Goal: Task Accomplishment & Management: Manage account settings

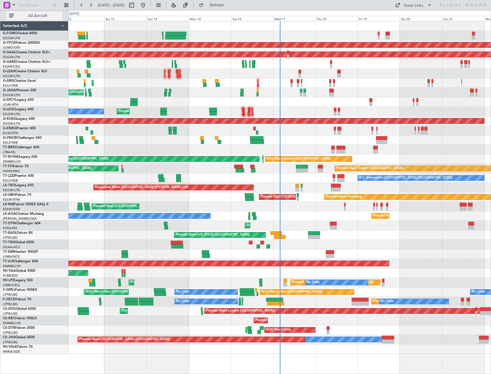
click at [49, 13] on button "All Aircraft" at bounding box center [34, 15] width 56 height 9
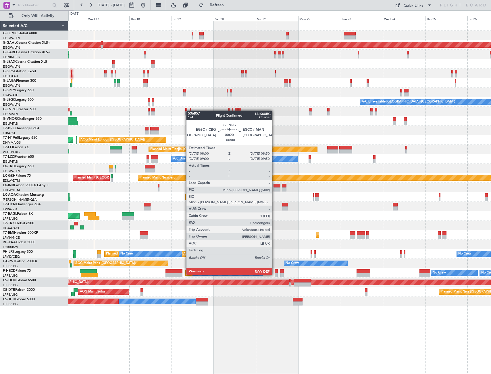
click at [184, 111] on div "Planned Maint Dusseldorf A/C Unavailable [GEOGRAPHIC_DATA] ([GEOGRAPHIC_DATA]) …" at bounding box center [279, 163] width 423 height 285
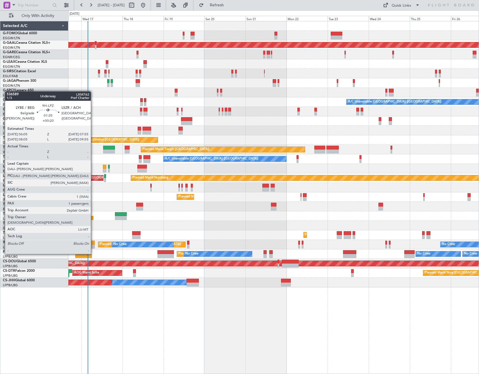
click at [93, 243] on div at bounding box center [92, 242] width 3 height 4
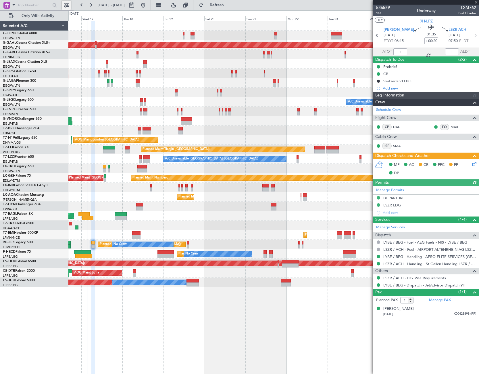
click at [66, 5] on button at bounding box center [66, 5] width 9 height 9
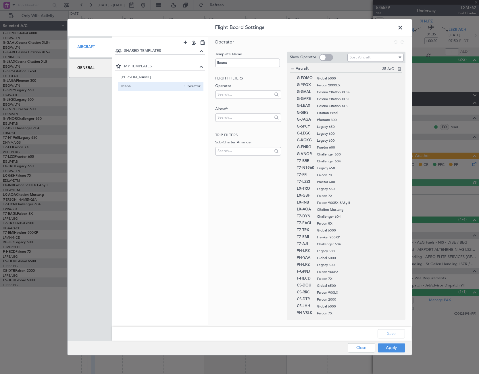
click at [96, 64] on div "General" at bounding box center [90, 67] width 43 height 19
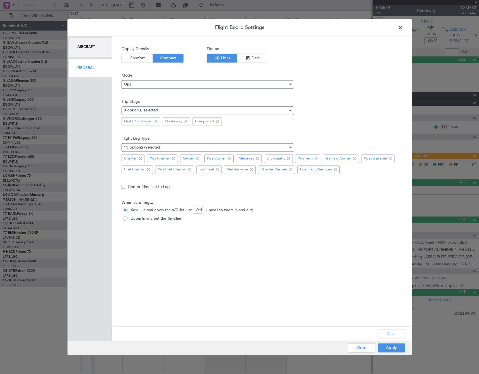
click at [403, 26] on span at bounding box center [403, 29] width 0 height 12
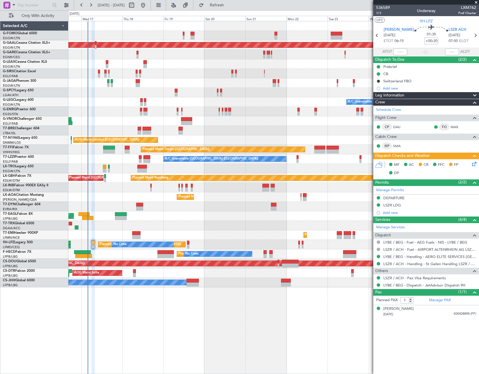
click at [267, 320] on div "Planned Maint Dusseldorf A/C Unavailable [GEOGRAPHIC_DATA] ([GEOGRAPHIC_DATA]) …" at bounding box center [273, 197] width 411 height 353
click at [389, 68] on div "Prebrief" at bounding box center [391, 66] width 14 height 5
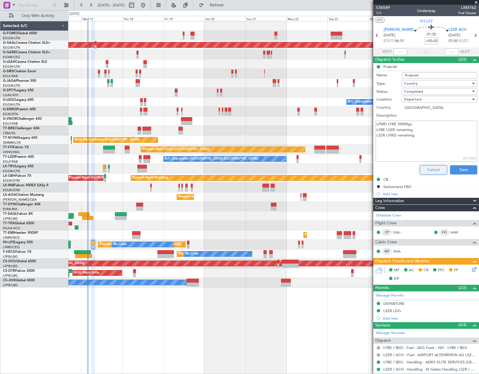
click at [435, 171] on button "Cancel" at bounding box center [433, 169] width 27 height 9
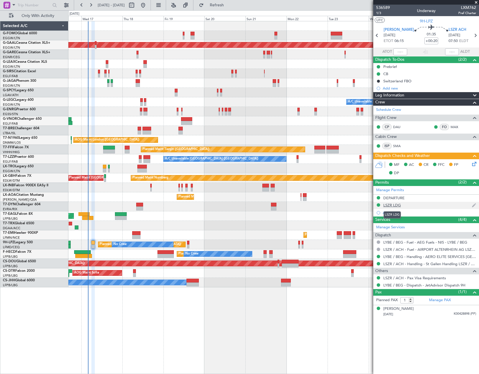
click at [397, 205] on div "LSZR LDG" at bounding box center [393, 204] width 18 height 5
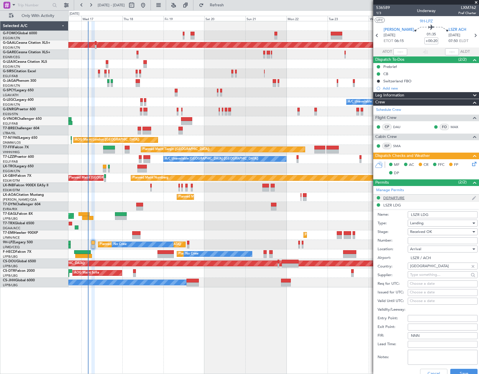
click at [397, 197] on div "DEPARTURE" at bounding box center [394, 197] width 21 height 5
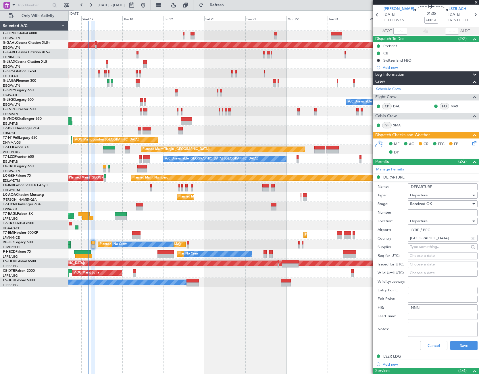
scroll to position [58, 0]
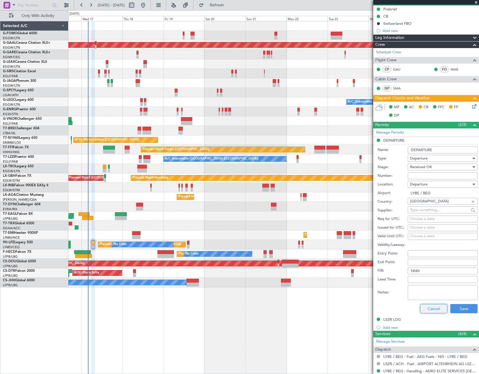
click at [439, 306] on button "Cancel" at bounding box center [433, 308] width 27 height 9
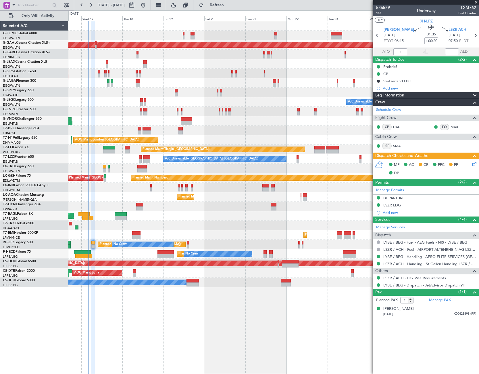
scroll to position [0, 0]
click at [380, 13] on span "1/3" at bounding box center [383, 13] width 14 height 5
click at [472, 164] on icon at bounding box center [473, 162] width 5 height 5
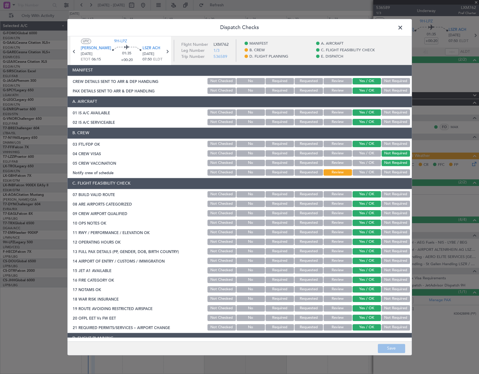
click at [363, 173] on button "Yes / OK" at bounding box center [367, 172] width 28 height 6
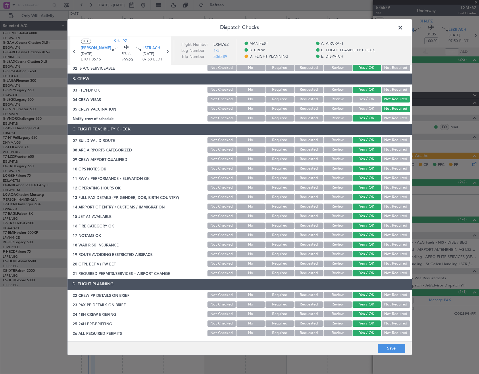
scroll to position [115, 0]
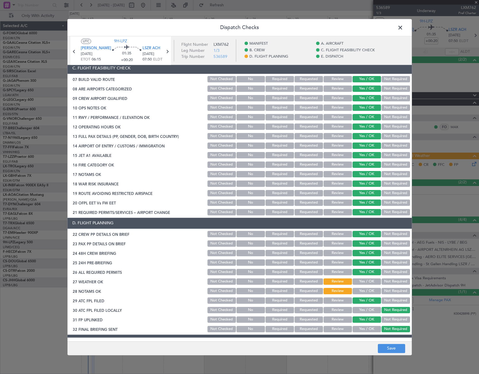
click at [372, 277] on div "Yes / OK" at bounding box center [366, 281] width 29 height 8
click at [370, 283] on button "Yes / OK" at bounding box center [367, 281] width 28 height 6
click at [372, 292] on button "Yes / OK" at bounding box center [367, 291] width 28 height 6
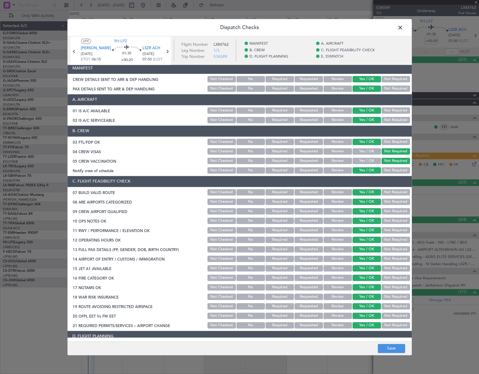
scroll to position [0, 0]
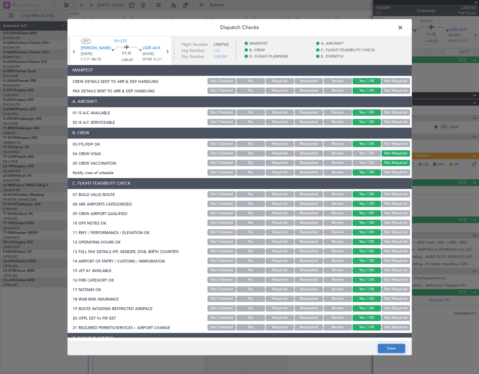
click at [402, 348] on button "Save" at bounding box center [391, 347] width 27 height 9
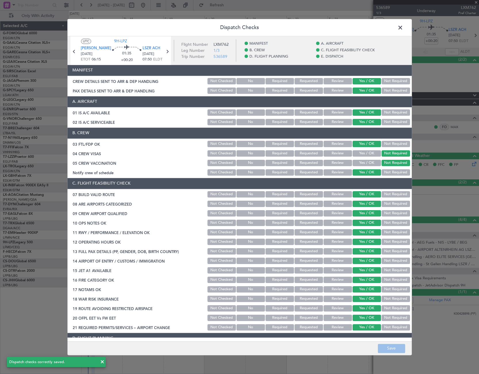
click at [403, 28] on span at bounding box center [403, 29] width 0 height 12
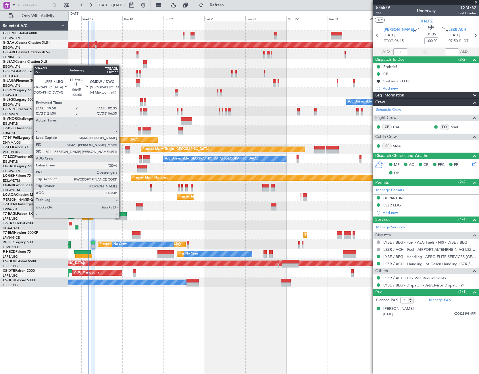
click at [122, 217] on div at bounding box center [121, 218] width 12 height 4
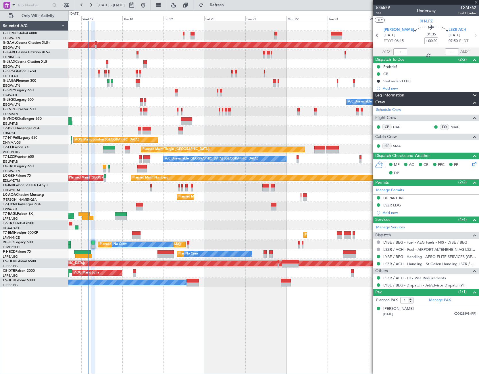
type input "+00:50"
type input "2"
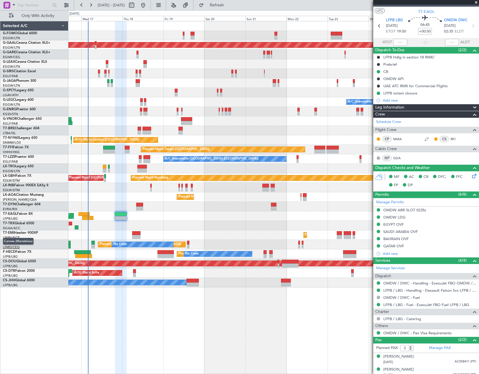
scroll to position [14, 0]
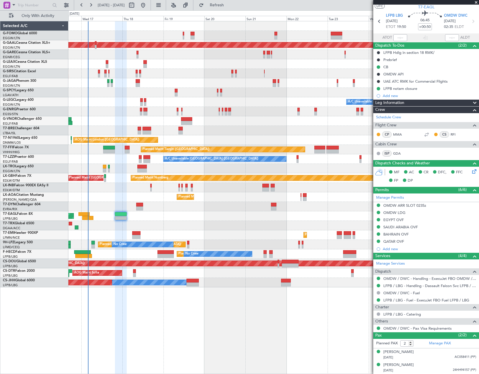
click at [169, 322] on div "Planned Maint Dusseldorf A/C Unavailable [GEOGRAPHIC_DATA] ([GEOGRAPHIC_DATA]) …" at bounding box center [273, 197] width 411 height 353
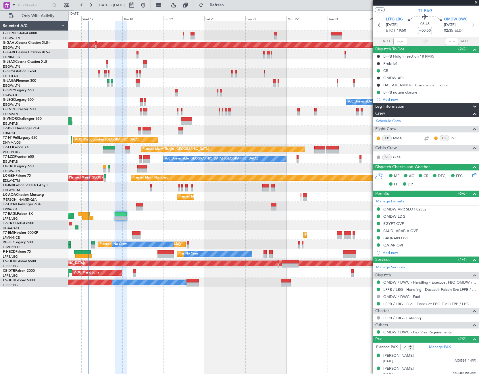
scroll to position [0, 0]
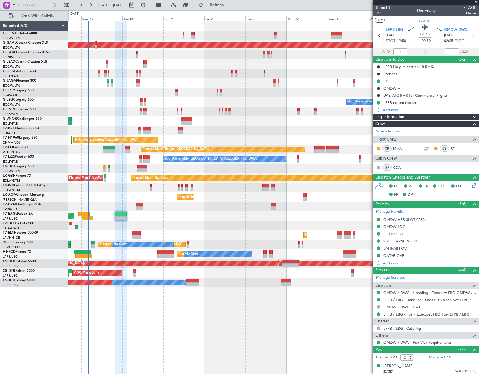
click at [211, 309] on div "Planned Maint Dusseldorf A/C Unavailable [GEOGRAPHIC_DATA] ([GEOGRAPHIC_DATA]) …" at bounding box center [273, 197] width 411 height 353
click at [397, 233] on div "EGYPT OVF" at bounding box center [394, 233] width 20 height 5
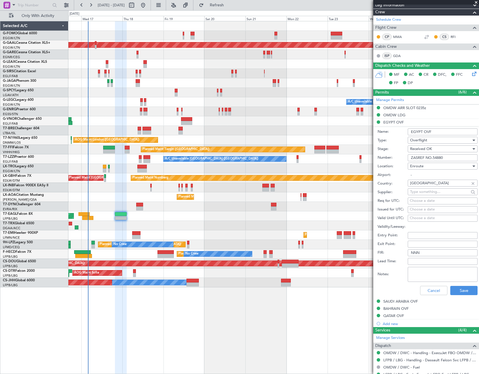
scroll to position [115, 0]
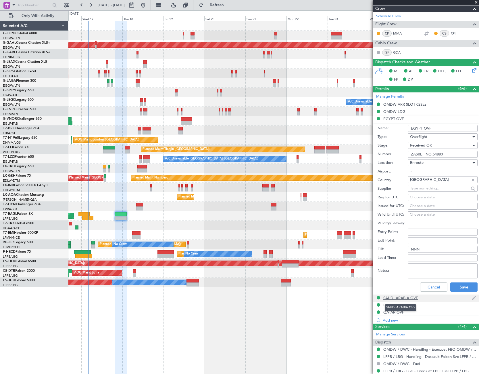
click at [403, 297] on div "SAUDI ARABIA OVF" at bounding box center [401, 297] width 35 height 5
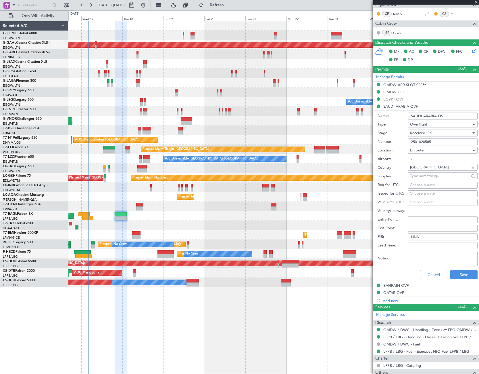
scroll to position [144, 0]
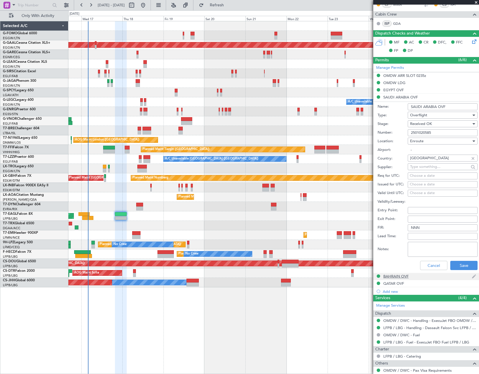
click at [399, 276] on div "BAHRAIN OVF" at bounding box center [396, 275] width 25 height 5
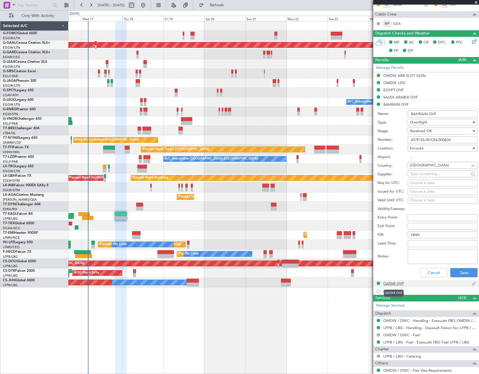
click at [396, 282] on div "QATAR OVF" at bounding box center [394, 283] width 21 height 5
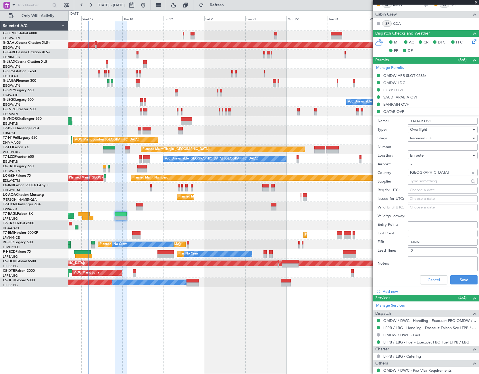
scroll to position [86, 0]
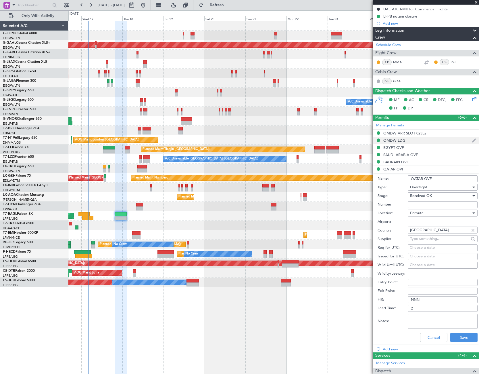
click at [399, 138] on div "OMDW LDG" at bounding box center [395, 140] width 22 height 5
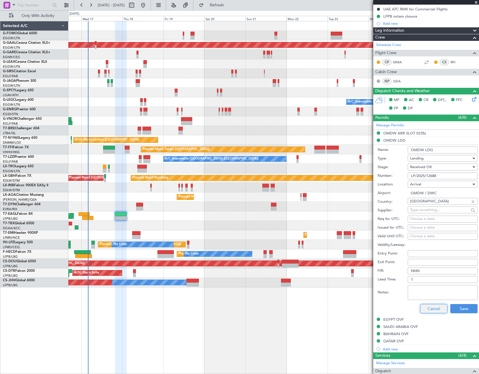
click at [435, 310] on button "Cancel" at bounding box center [433, 308] width 27 height 9
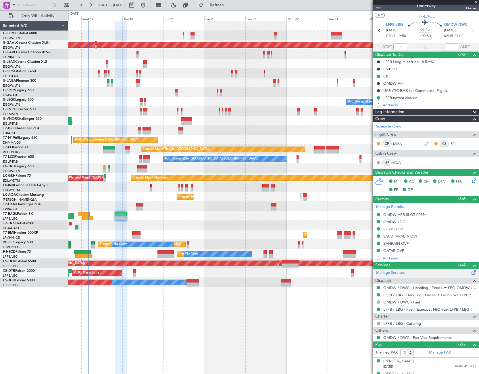
scroll to position [0, 0]
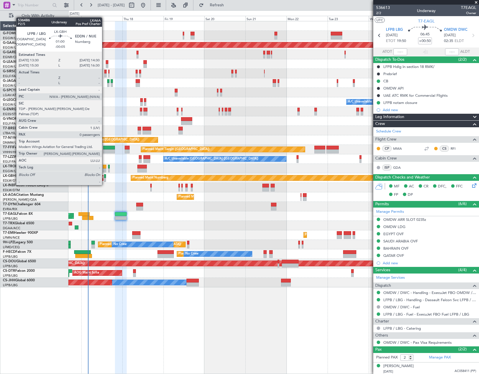
click at [105, 179] on div at bounding box center [105, 180] width 2 height 4
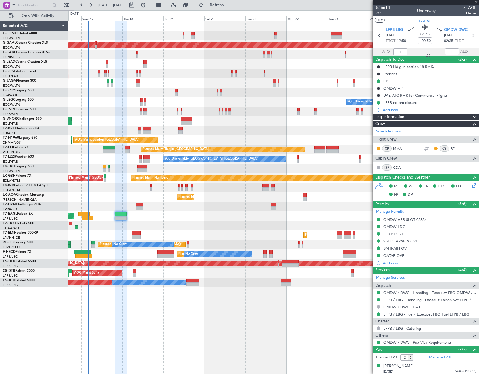
type input "-00:05"
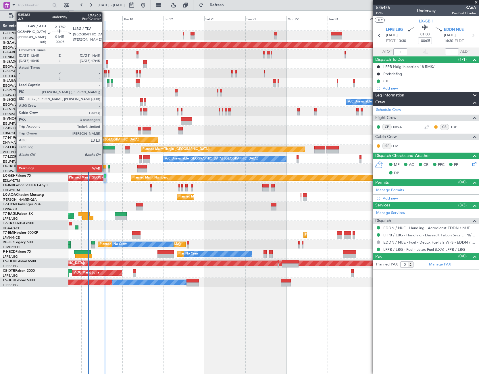
click at [105, 168] on div at bounding box center [104, 170] width 3 height 4
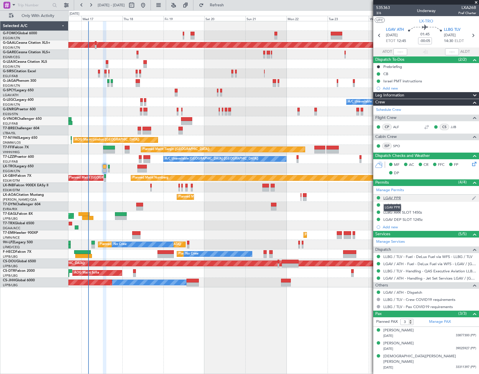
click at [396, 198] on div "LGAV PPR" at bounding box center [393, 197] width 18 height 5
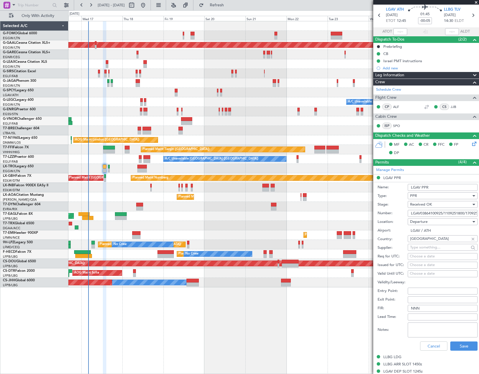
scroll to position [29, 0]
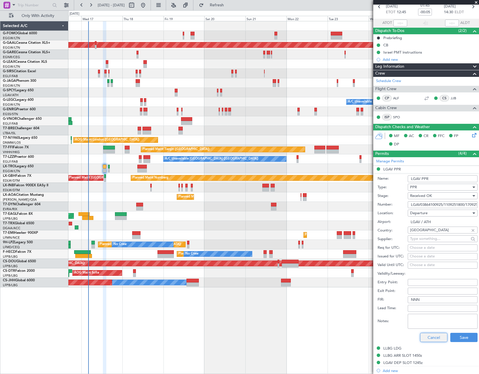
click at [427, 338] on button "Cancel" at bounding box center [433, 336] width 27 height 9
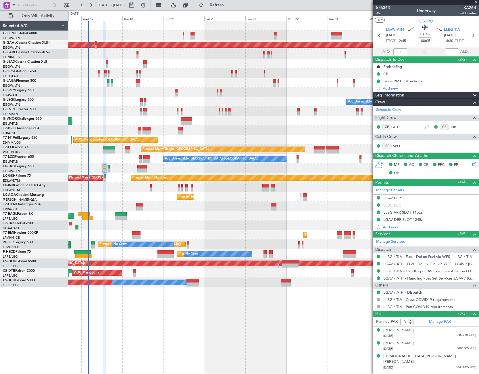
scroll to position [0, 0]
click at [396, 204] on div "LLBG LDG" at bounding box center [393, 204] width 18 height 5
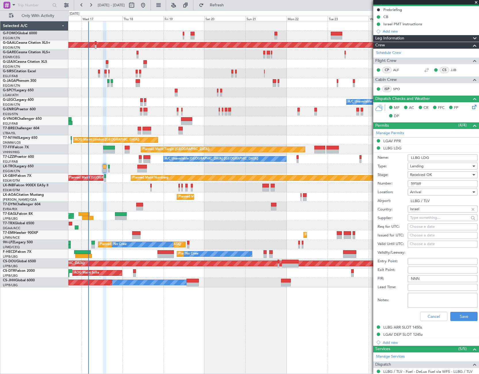
scroll to position [58, 0]
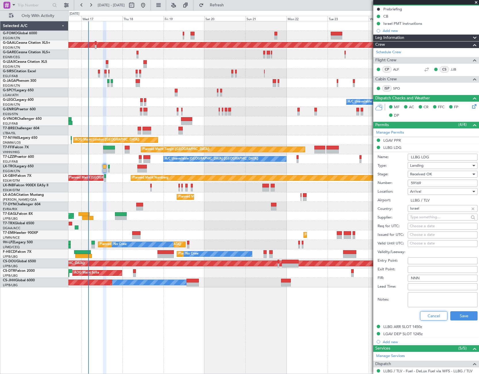
click at [429, 319] on button "Cancel" at bounding box center [433, 315] width 27 height 9
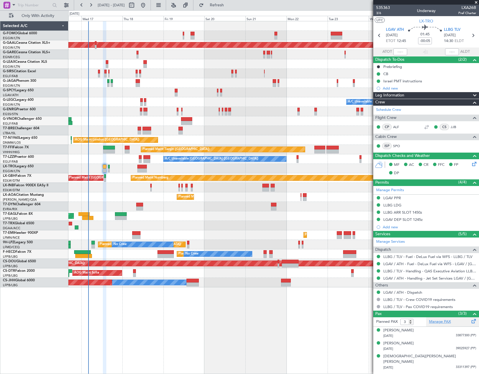
scroll to position [0, 0]
click at [409, 211] on div "LLBG ARR SLOT 1450z" at bounding box center [403, 212] width 39 height 5
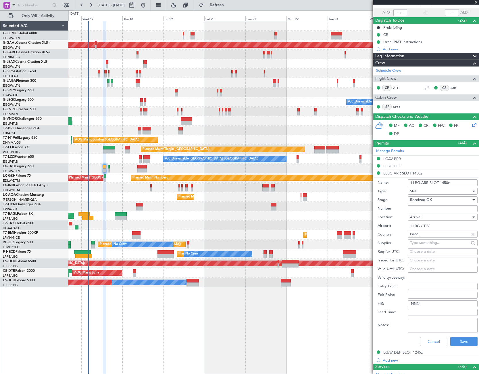
scroll to position [86, 0]
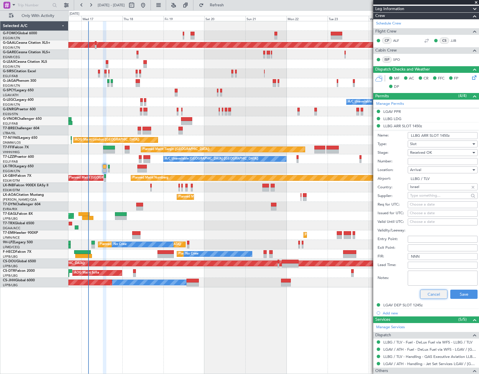
click at [428, 291] on button "Cancel" at bounding box center [433, 293] width 27 height 9
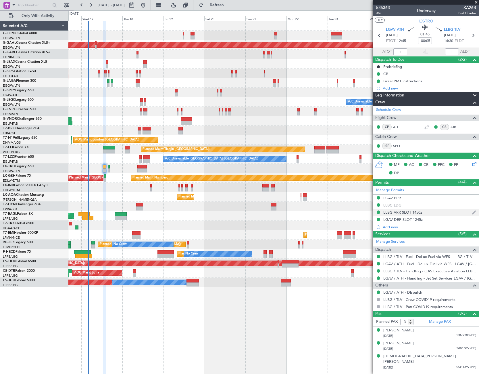
click at [402, 221] on mat-tooltip-component "LLBG ARR SLOT 1450z" at bounding box center [402, 221] width 43 height 15
click at [411, 218] on div "LGAV DEP SLOT 1245z" at bounding box center [403, 219] width 39 height 5
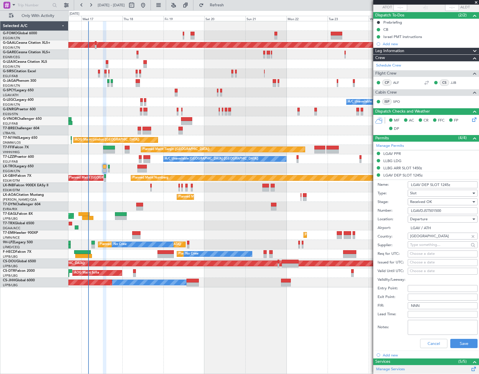
scroll to position [115, 0]
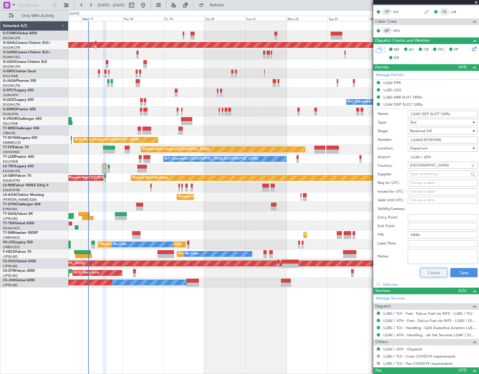
click at [439, 274] on button "Cancel" at bounding box center [433, 272] width 27 height 9
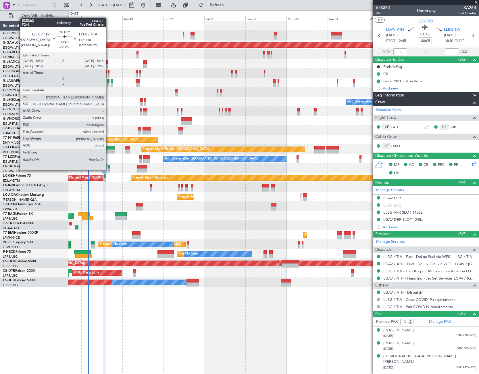
click at [109, 169] on div at bounding box center [109, 170] width 2 height 4
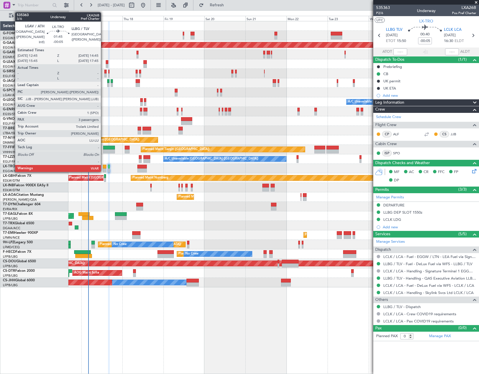
click at [104, 167] on div at bounding box center [104, 166] width 3 height 4
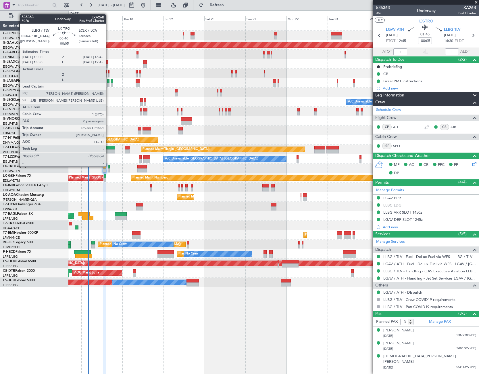
click at [108, 166] on div at bounding box center [109, 166] width 2 height 4
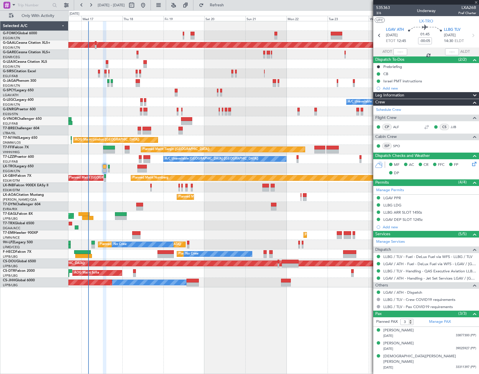
type input "0"
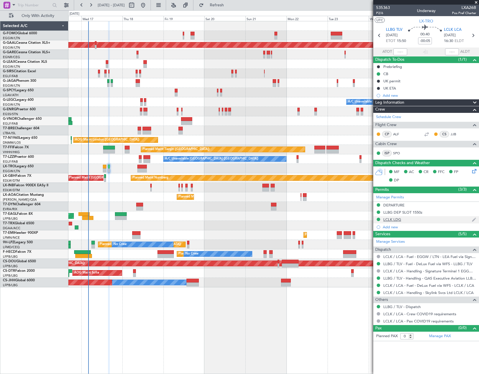
click at [401, 220] on div "LCLK LDG" at bounding box center [393, 219] width 18 height 5
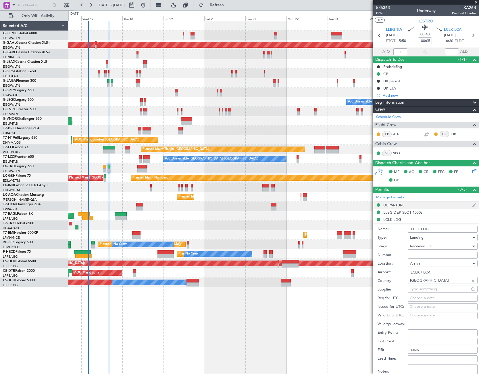
click at [399, 203] on div "DEPARTURE" at bounding box center [394, 204] width 21 height 5
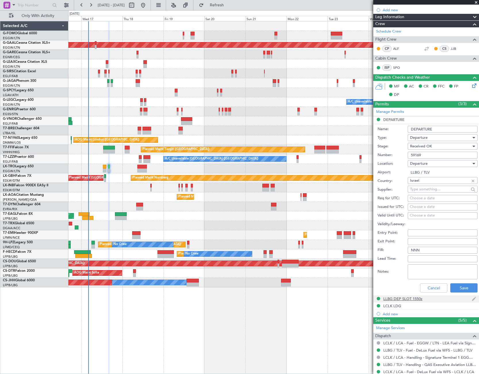
scroll to position [86, 0]
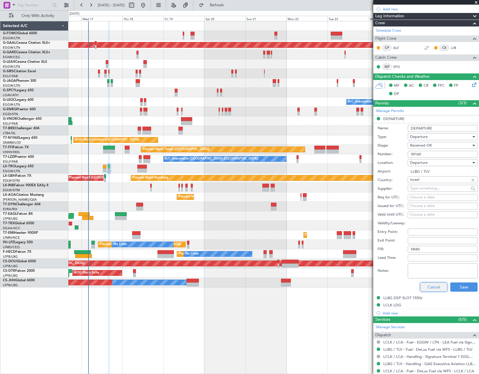
click at [435, 287] on button "Cancel" at bounding box center [433, 286] width 27 height 9
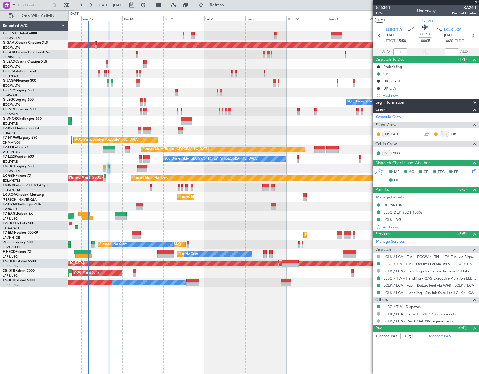
scroll to position [0, 0]
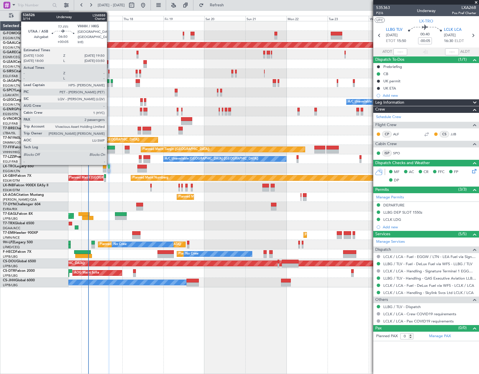
click at [110, 151] on div at bounding box center [109, 151] width 12 height 4
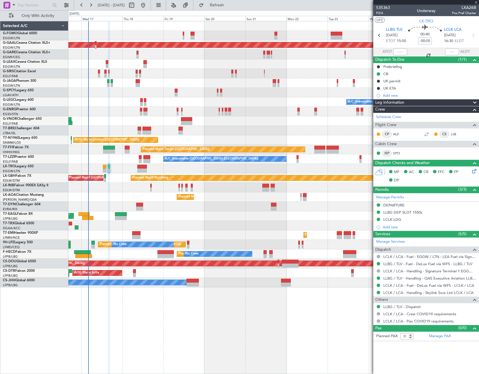
type input "+00:05"
type input "2"
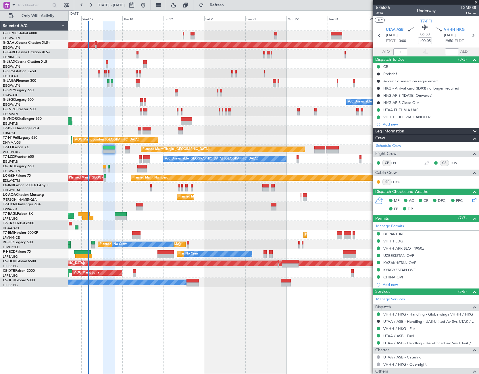
click at [429, 129] on div "Leg Information" at bounding box center [427, 131] width 106 height 7
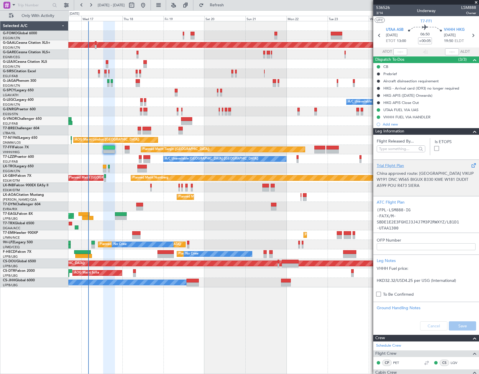
click at [420, 174] on p "China approved route: [GEOGRAPHIC_DATA] VIKUP W191 DNC W565 BIGUX B330 KWE W181…" at bounding box center [426, 179] width 99 height 18
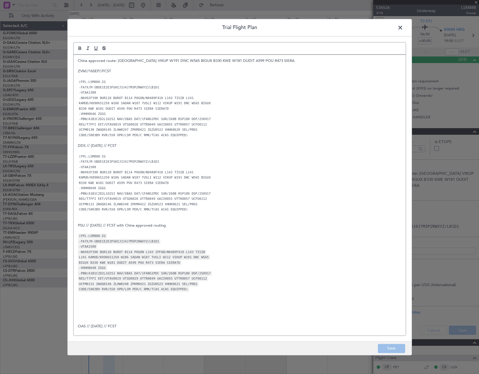
click at [403, 26] on span at bounding box center [403, 29] width 0 height 12
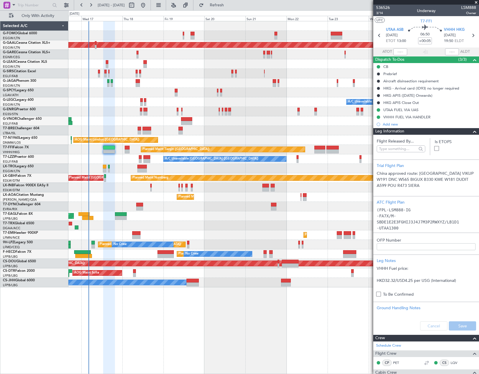
click at [472, 133] on span at bounding box center [475, 131] width 7 height 7
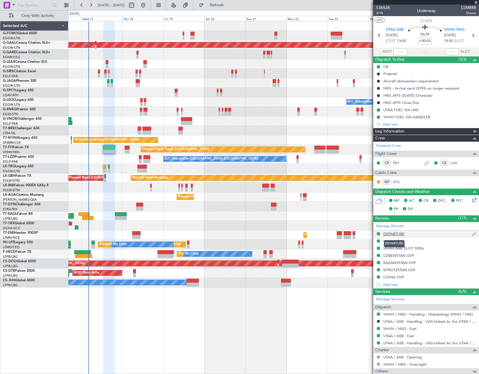
click at [397, 231] on div "DEPARTURE" at bounding box center [394, 233] width 21 height 5
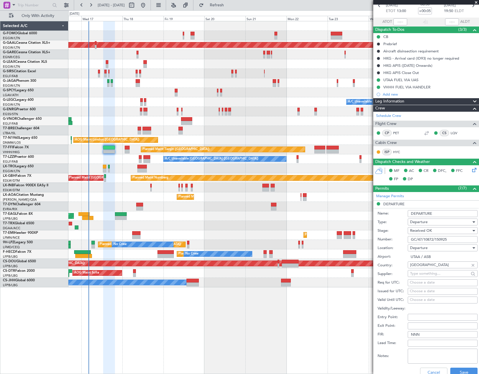
scroll to position [58, 0]
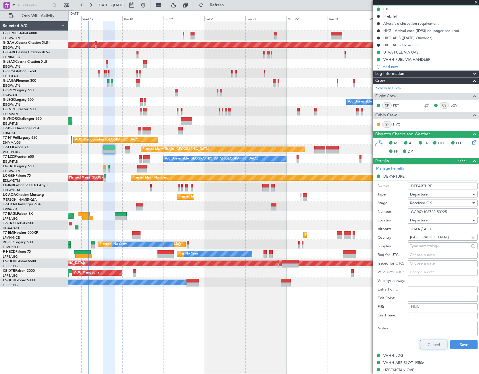
click at [431, 344] on button "Cancel" at bounding box center [433, 344] width 27 height 9
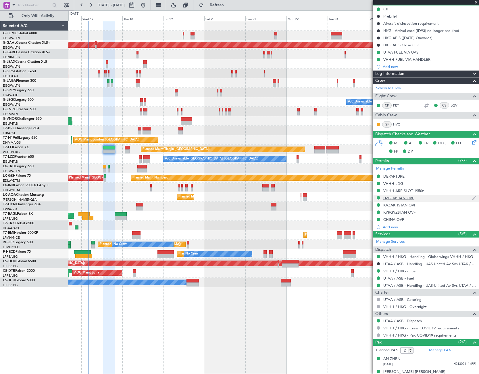
click at [403, 200] on div "UZBEKISTAN OVF" at bounding box center [427, 197] width 106 height 7
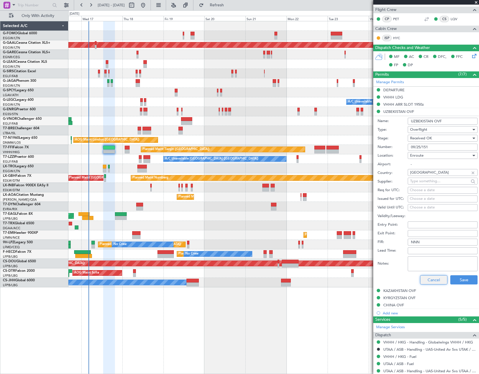
click at [437, 281] on button "Cancel" at bounding box center [433, 279] width 27 height 9
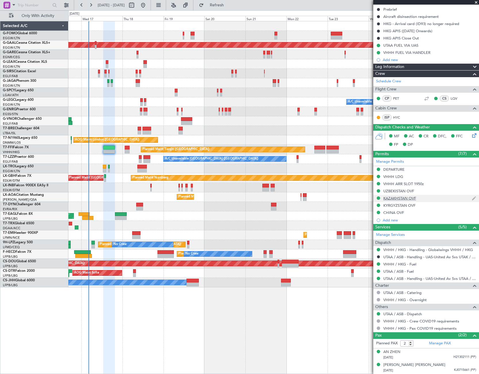
click at [397, 198] on div "KAZAKHSTAN OVF" at bounding box center [400, 198] width 33 height 5
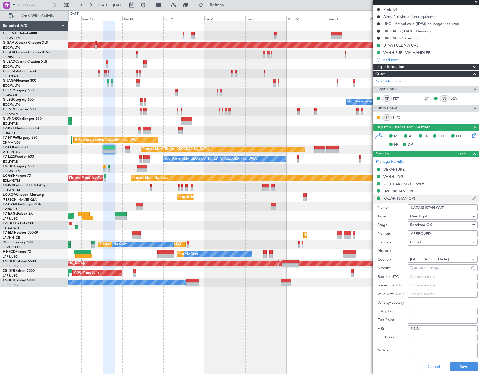
scroll to position [144, 0]
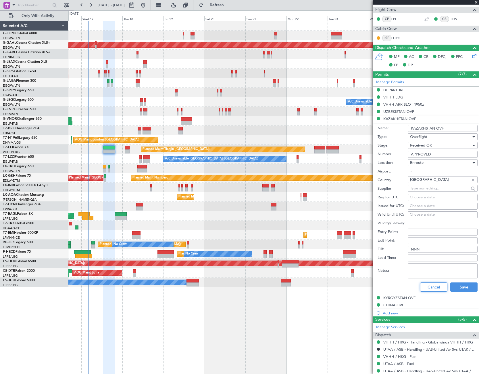
click at [427, 290] on button "Cancel" at bounding box center [433, 286] width 27 height 9
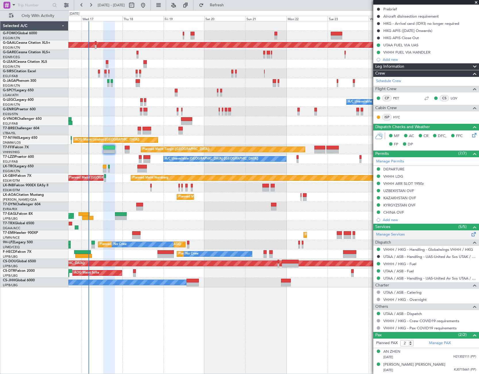
scroll to position [64, 0]
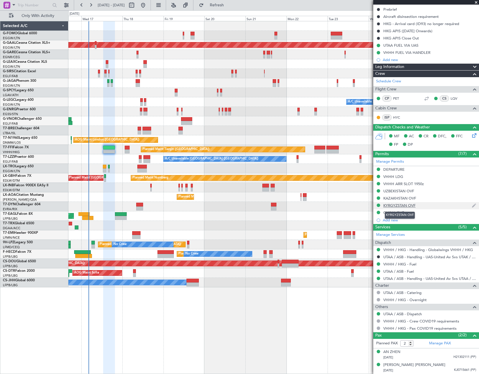
click at [403, 204] on div "KYRGYZSTAN OVF" at bounding box center [400, 205] width 32 height 5
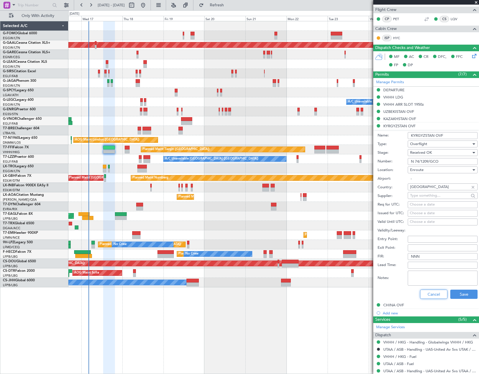
click at [428, 296] on button "Cancel" at bounding box center [433, 293] width 27 height 9
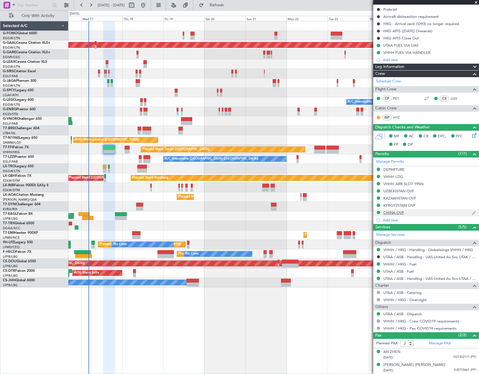
click at [399, 211] on div "CHINA OVF" at bounding box center [394, 212] width 21 height 5
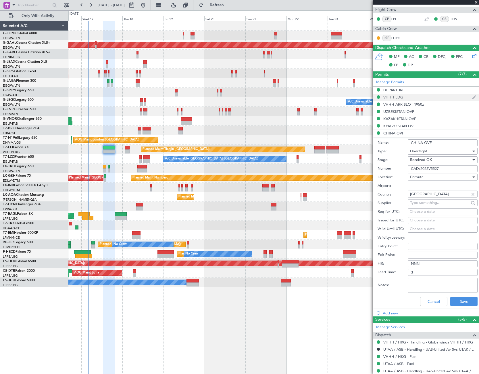
click at [395, 99] on div "VHHH LDG" at bounding box center [394, 97] width 20 height 5
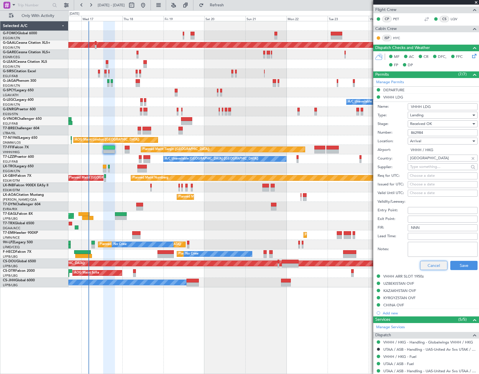
click at [435, 265] on button "Cancel" at bounding box center [433, 265] width 27 height 9
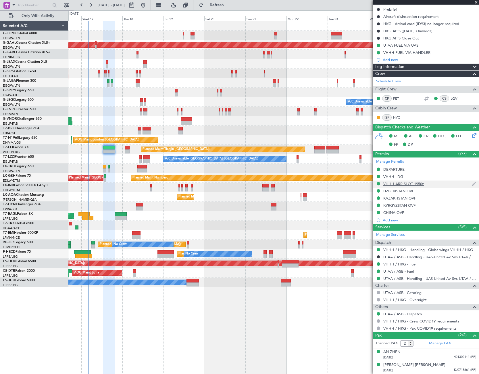
click at [413, 183] on div "VHHH ARR SLOT 1950z" at bounding box center [404, 183] width 41 height 5
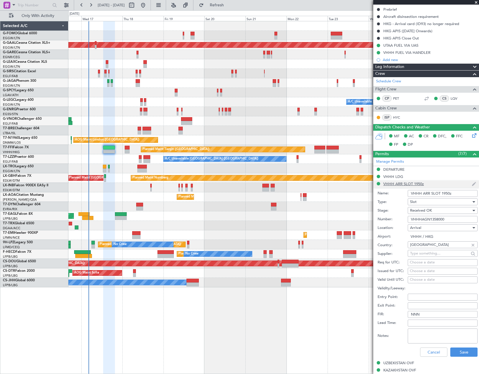
scroll to position [144, 0]
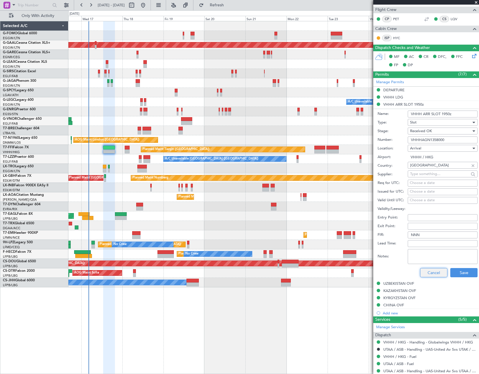
click at [430, 276] on button "Cancel" at bounding box center [433, 272] width 27 height 9
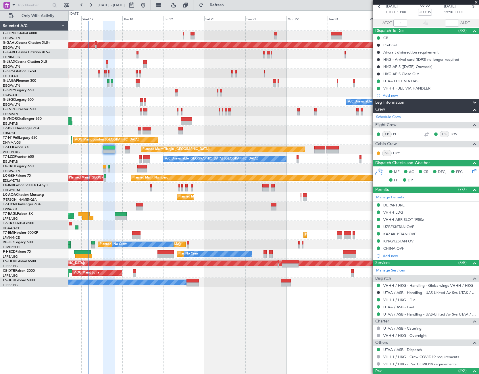
scroll to position [0, 0]
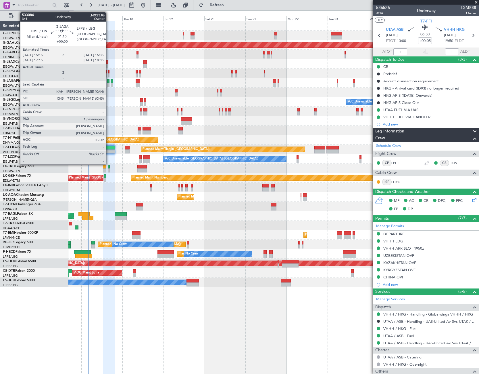
click at [109, 80] on div at bounding box center [108, 81] width 2 height 4
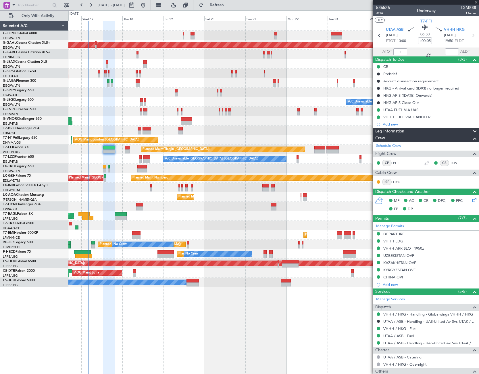
type input "1"
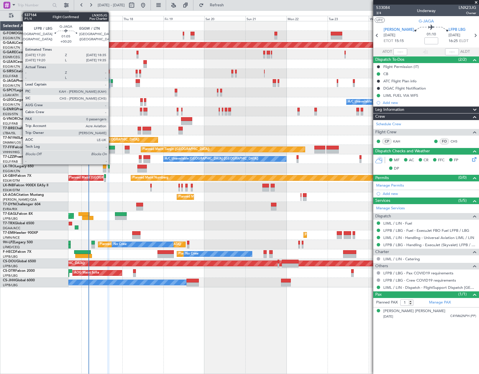
click at [111, 83] on div at bounding box center [112, 85] width 2 height 4
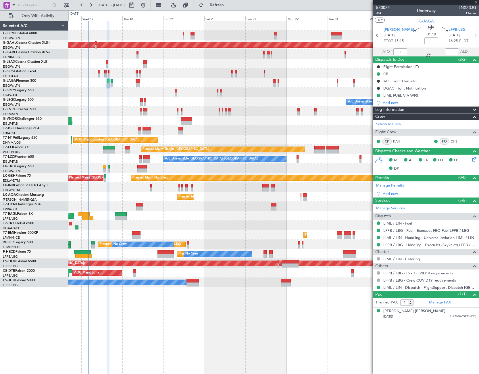
type input "+00:20"
type input "0"
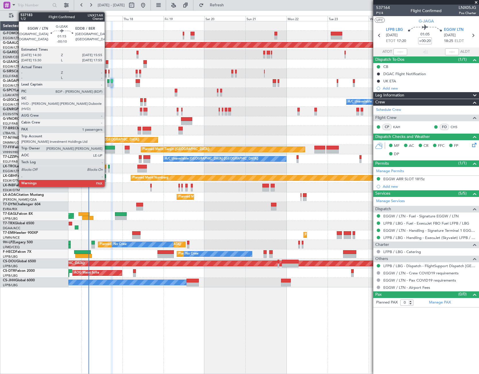
click at [107, 62] on div at bounding box center [107, 62] width 3 height 4
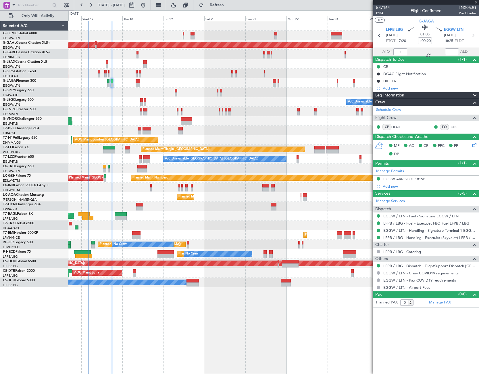
type input "-00:10"
type input "2"
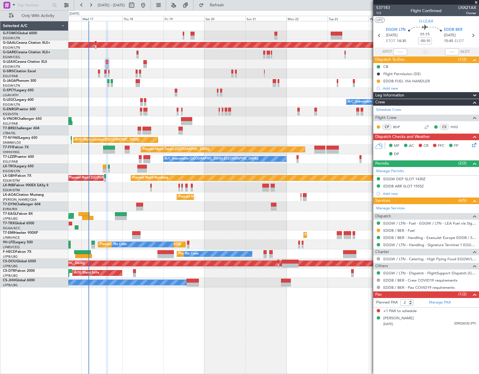
drag, startPoint x: 223, startPoint y: 5, endPoint x: 221, endPoint y: 10, distance: 5.0
click at [223, 5] on span "Refresh" at bounding box center [217, 5] width 24 height 4
click at [237, 330] on div "Planned Maint Dusseldorf A/C Unavailable [GEOGRAPHIC_DATA] ([GEOGRAPHIC_DATA]) …" at bounding box center [273, 197] width 411 height 353
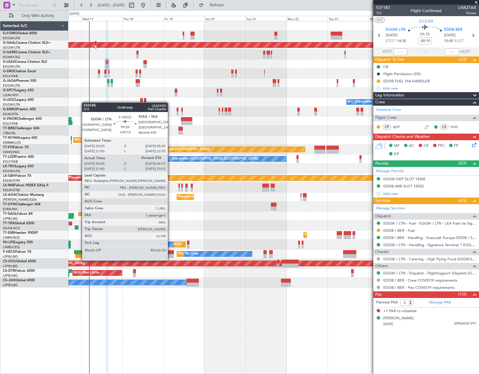
click at [79, 254] on div at bounding box center [83, 256] width 17 height 4
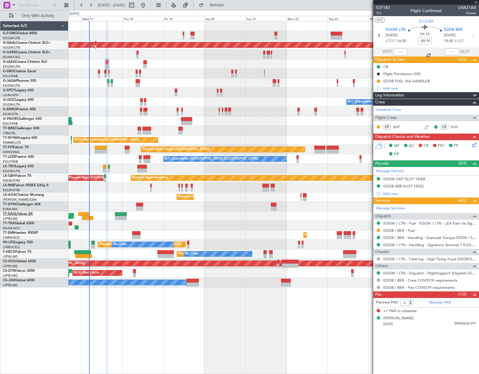
type input "+00:15"
type input "20:50"
type input "1"
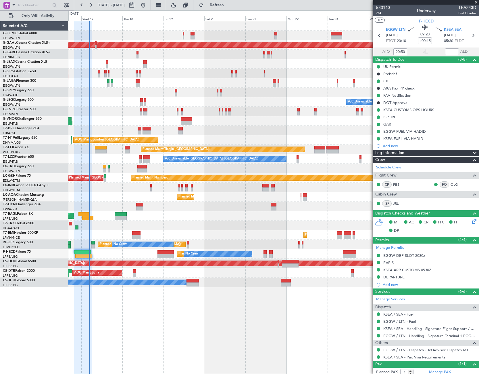
click at [409, 151] on div "Leg Information" at bounding box center [427, 153] width 106 height 7
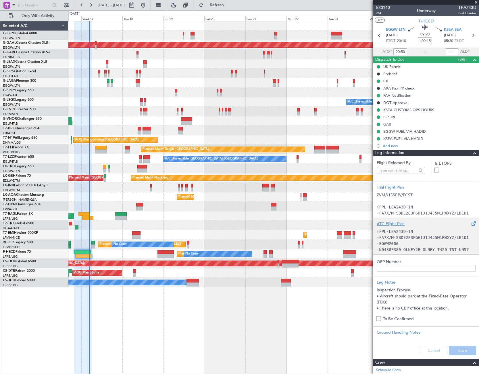
click at [401, 224] on div "ATC Flight Plan" at bounding box center [426, 224] width 99 height 6
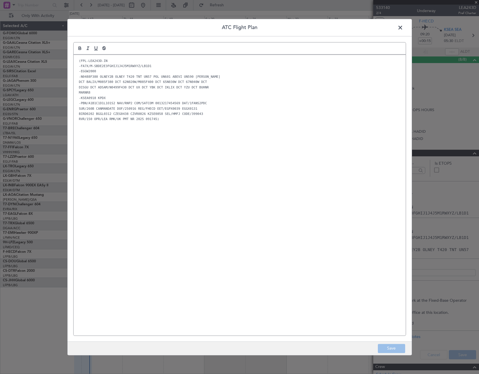
click at [129, 113] on code "BIRD0202 BGGL0312 CZEG0438 CZVR0826 KZSE0858 SEL/HMFJ CODE/399043" at bounding box center [141, 113] width 127 height 5
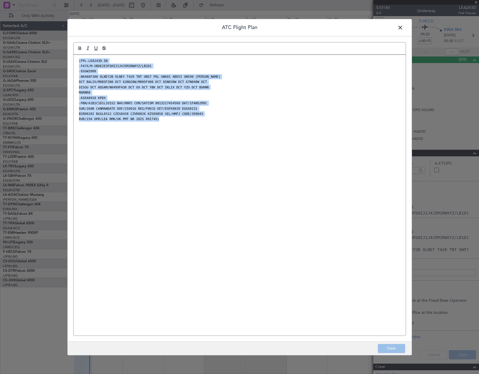
copy div "(FPL-LEA243D-IN -FA7X/M-SBDE2E3FGHIJ1J4J5M1RWXYZ/LB1D1 -EGGW2000 -N0488F380 OLN…"
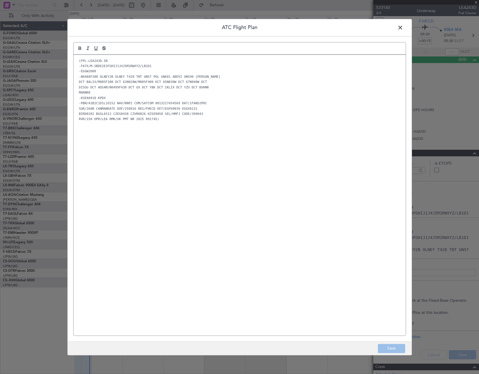
click at [403, 25] on span at bounding box center [403, 29] width 0 height 12
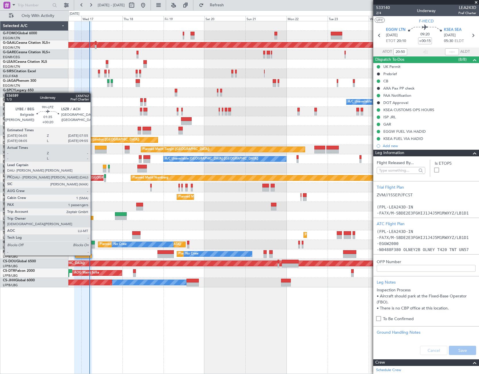
click at [93, 244] on div at bounding box center [92, 246] width 3 height 4
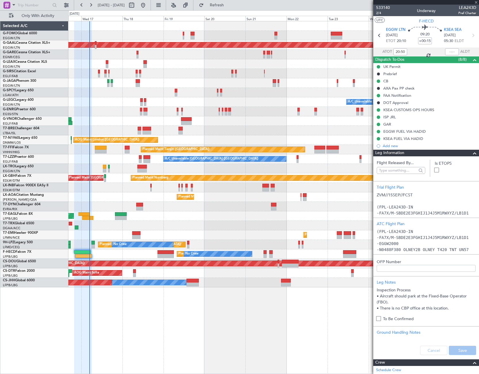
type input "+00:20"
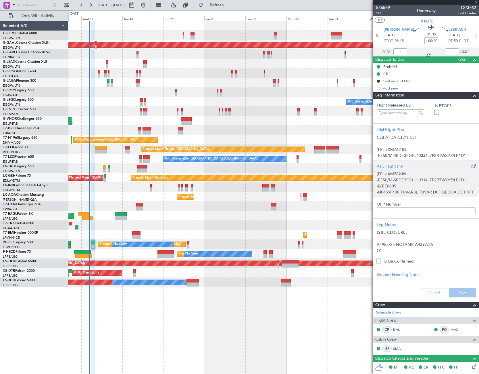
click at [411, 180] on p "-E550/M-SBDE3FGHJ1J3J4J7P2RTWXYZ/LB1D1" at bounding box center [426, 180] width 99 height 6
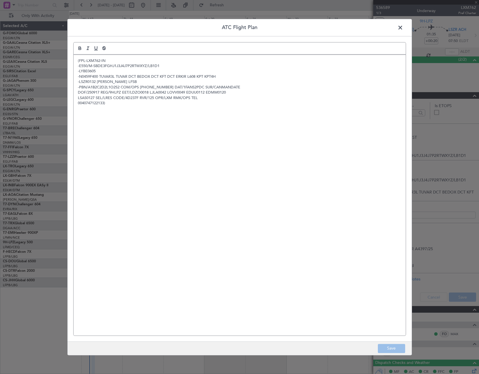
click at [113, 114] on div "(FPL-LXM762-IN -E550/M-SBDE3FGHJ1J3J4J7P2RTWXYZ/LB1D1 -LYBE0605 -N0459F400 TUVA…" at bounding box center [240, 195] width 332 height 280
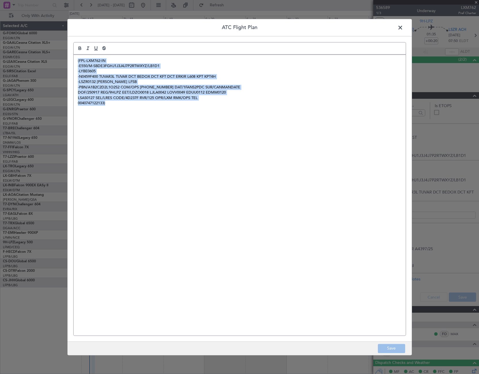
copy div "(FPL-LXM762-IN -E550/M-SBDE3FGHJ1J3J4J7P2RTWXYZ/LB1D1 -LYBE0605 -N0459F400 TUVA…"
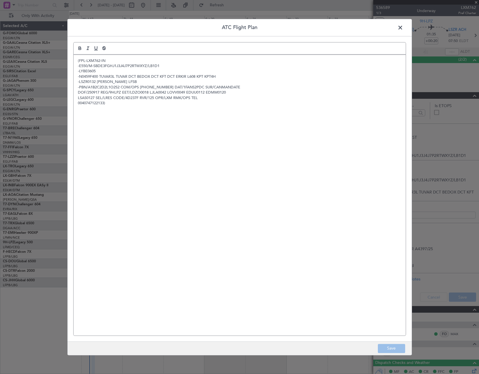
click at [403, 26] on span at bounding box center [403, 29] width 0 height 12
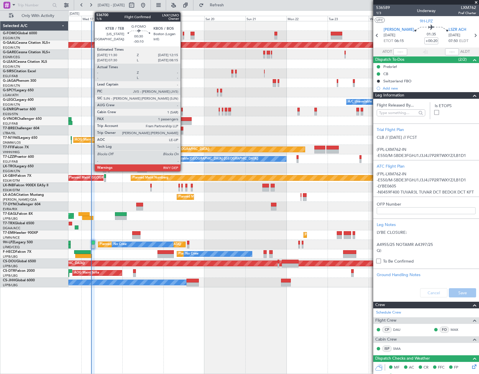
click at [183, 36] on div at bounding box center [183, 37] width 1 height 4
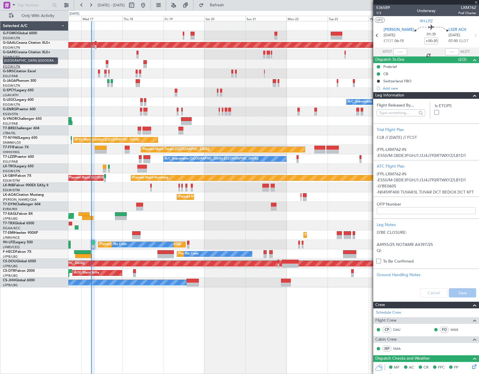
type input "-00:10"
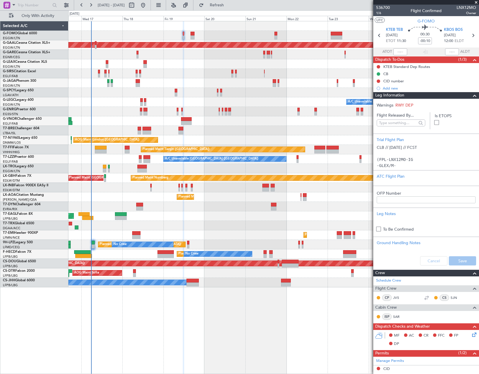
click at [472, 94] on span at bounding box center [475, 95] width 7 height 7
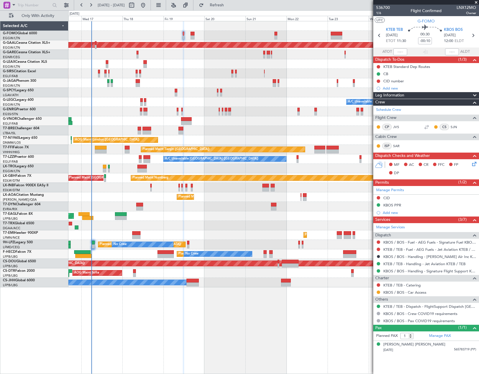
click at [472, 165] on icon at bounding box center [473, 162] width 5 height 5
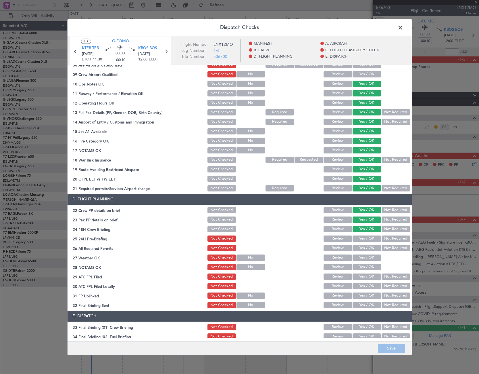
scroll to position [86, 0]
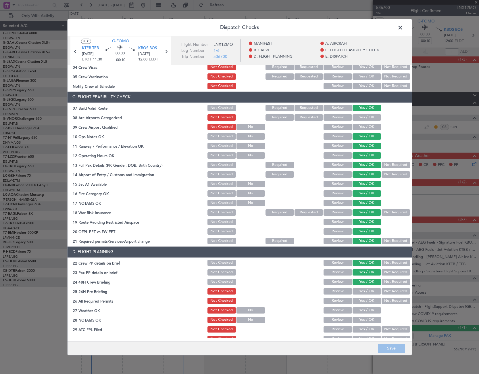
click at [395, 292] on button "Not Required" at bounding box center [396, 291] width 28 height 6
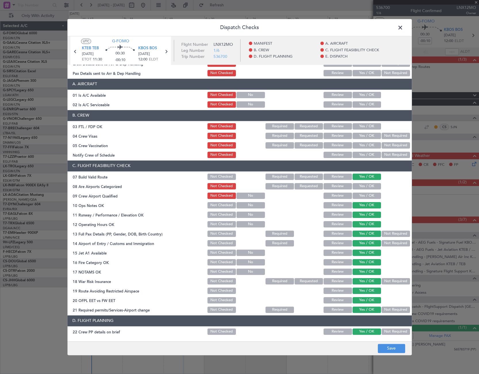
scroll to position [0, 0]
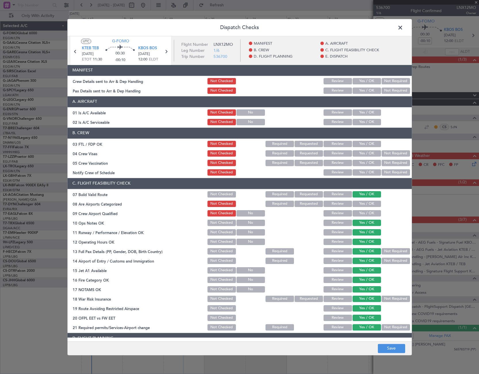
click at [368, 112] on button "Yes / OK" at bounding box center [367, 112] width 28 height 6
click at [366, 123] on button "Yes / OK" at bounding box center [367, 122] width 28 height 6
click at [396, 348] on button "Save" at bounding box center [391, 347] width 27 height 9
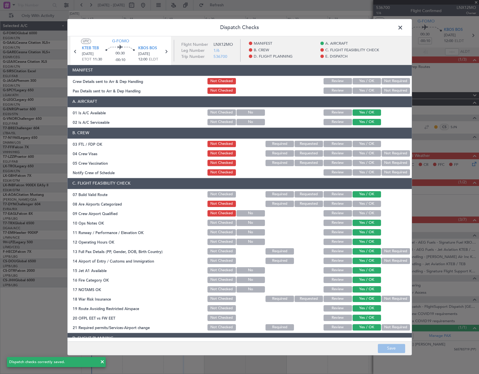
click at [403, 27] on span at bounding box center [403, 29] width 0 height 12
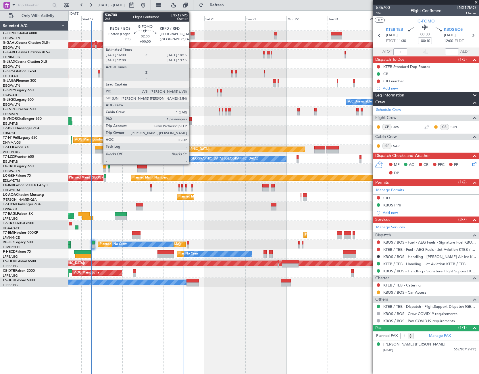
click at [192, 34] on div at bounding box center [193, 34] width 4 height 4
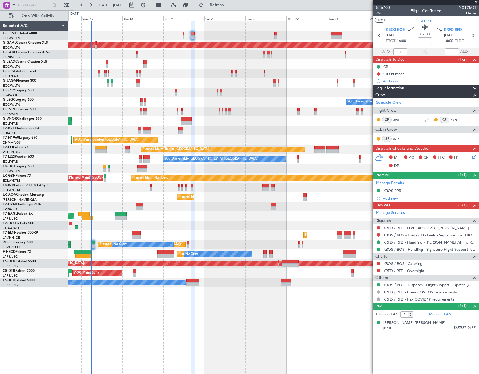
click at [476, 158] on icon at bounding box center [473, 155] width 5 height 5
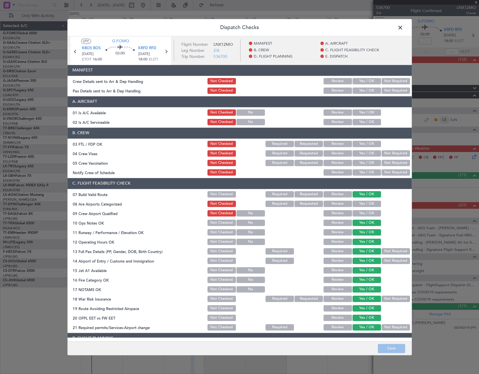
click at [361, 110] on button "Yes / OK" at bounding box center [367, 112] width 28 height 6
click at [361, 125] on button "Yes / OK" at bounding box center [367, 122] width 28 height 6
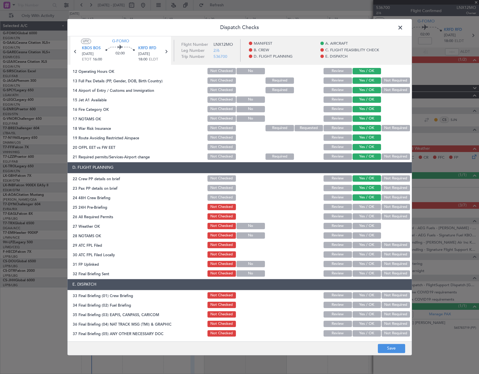
scroll to position [173, 0]
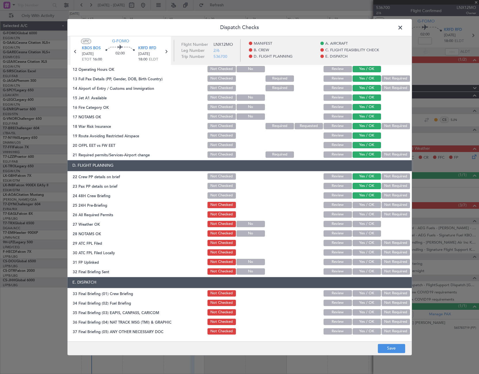
click at [398, 205] on button "Not Required" at bounding box center [396, 205] width 28 height 6
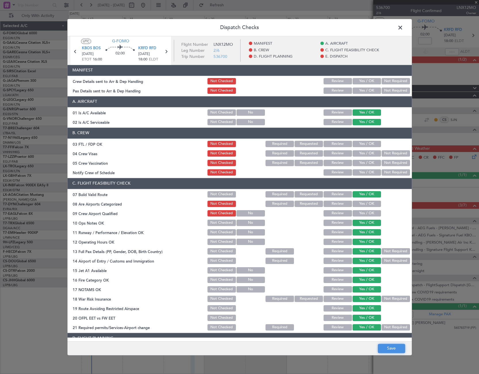
click at [396, 351] on button "Save" at bounding box center [391, 347] width 27 height 9
click at [403, 30] on span at bounding box center [403, 29] width 0 height 12
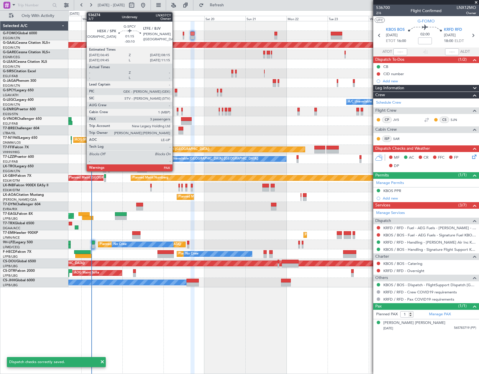
click at [175, 94] on div at bounding box center [176, 94] width 3 height 4
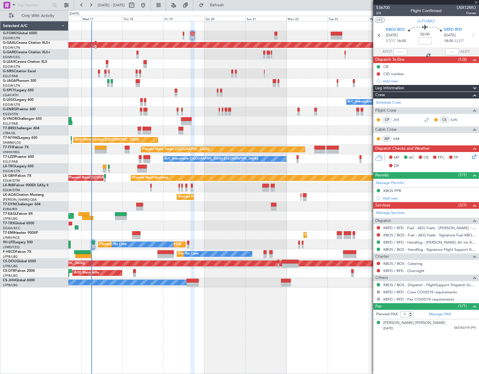
type input "-00:10"
type input "3"
